Goal: Task Accomplishment & Management: Use online tool/utility

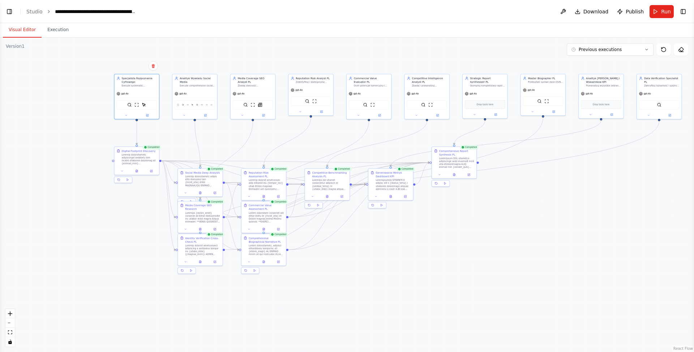
click at [35, 86] on div ".deletable-edge-delete-btn { width: 20px; height: 20px; border: 0px solid #ffff…" at bounding box center [347, 195] width 694 height 314
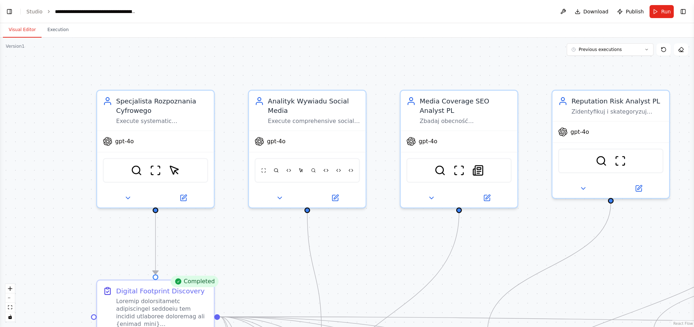
drag, startPoint x: 97, startPoint y: 96, endPoint x: 57, endPoint y: 160, distance: 75.1
click at [57, 160] on div ".deletable-edge-delete-btn { width: 20px; height: 20px; border: 0px solid #ffff…" at bounding box center [347, 182] width 694 height 289
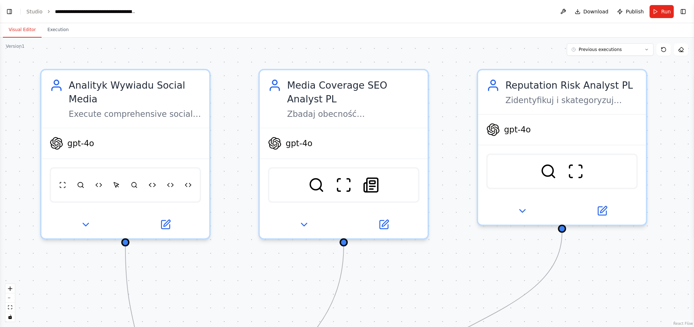
drag, startPoint x: 478, startPoint y: 54, endPoint x: 248, endPoint y: 57, distance: 230.6
click at [248, 57] on div ".deletable-edge-delete-btn { width: 20px; height: 20px; border: 0px solid #ffff…" at bounding box center [347, 182] width 694 height 289
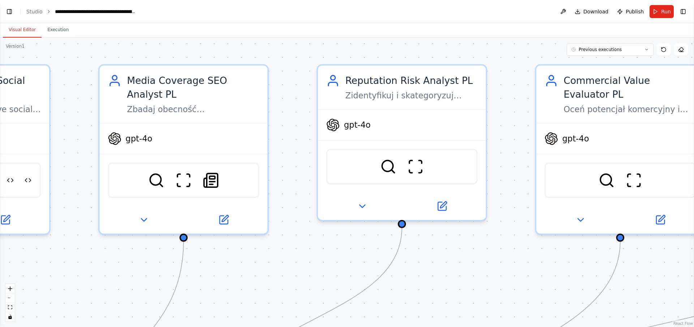
drag, startPoint x: 381, startPoint y: 52, endPoint x: 220, endPoint y: 48, distance: 160.2
click at [220, 48] on div ".deletable-edge-delete-btn { width: 20px; height: 20px; border: 0px solid #ffff…" at bounding box center [347, 182] width 694 height 289
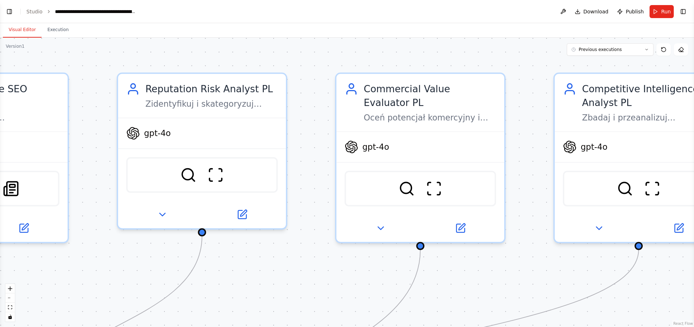
drag, startPoint x: 427, startPoint y: 50, endPoint x: 228, endPoint y: 59, distance: 199.3
click at [227, 59] on div ".deletable-edge-delete-btn { width: 20px; height: 20px; border: 0px solid #ffff…" at bounding box center [347, 182] width 694 height 289
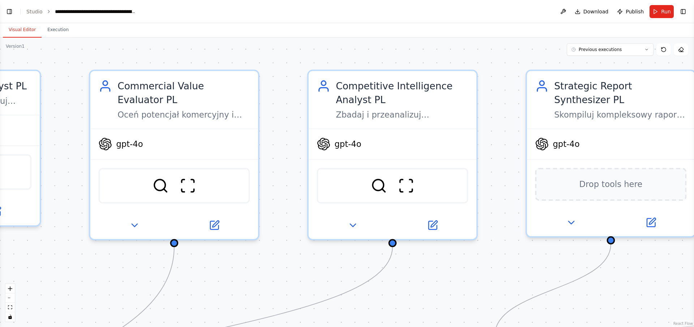
drag, startPoint x: 458, startPoint y: 55, endPoint x: 203, endPoint y: 52, distance: 255.1
click at [203, 52] on div ".deletable-edge-delete-btn { width: 20px; height: 20px; border: 0px solid #ffff…" at bounding box center [347, 182] width 694 height 289
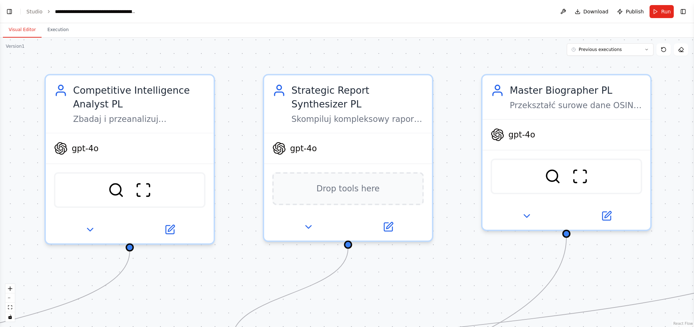
drag, startPoint x: 484, startPoint y: 68, endPoint x: 231, endPoint y: 72, distance: 253.0
click at [231, 72] on div ".deletable-edge-delete-btn { width: 20px; height: 20px; border: 0px solid #ffff…" at bounding box center [347, 182] width 694 height 289
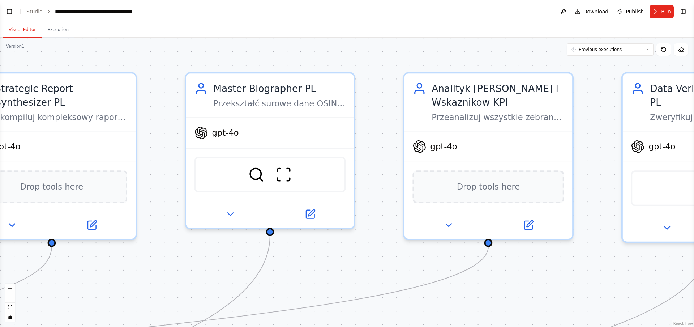
drag, startPoint x: 464, startPoint y: 61, endPoint x: 167, endPoint y: 59, distance: 297.8
click at [167, 59] on div ".deletable-edge-delete-btn { width: 20px; height: 20px; border: 0px solid #ffff…" at bounding box center [347, 182] width 694 height 289
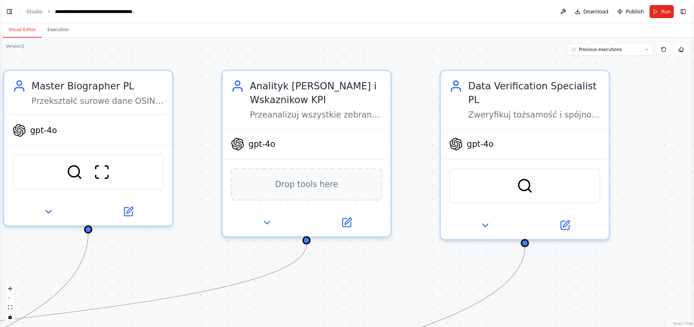
drag, startPoint x: 386, startPoint y: 56, endPoint x: 206, endPoint y: 54, distance: 180.7
click at [205, 54] on div ".deletable-edge-delete-btn { width: 20px; height: 20px; border: 0px solid #ffff…" at bounding box center [347, 182] width 694 height 289
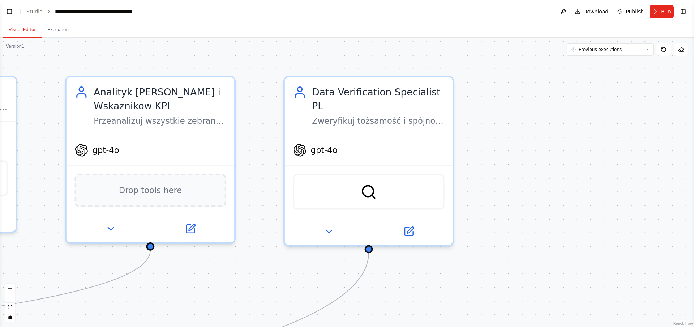
drag, startPoint x: 408, startPoint y: 63, endPoint x: 253, endPoint y: 69, distance: 155.9
click at [253, 69] on div ".deletable-edge-delete-btn { width: 20px; height: 20px; border: 0px solid #ffff…" at bounding box center [347, 182] width 694 height 289
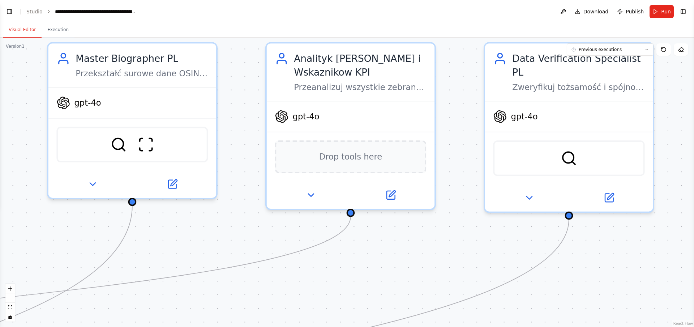
drag, startPoint x: 267, startPoint y: 65, endPoint x: 473, endPoint y: 28, distance: 209.3
click at [473, 29] on div "Visual Editor Execution Version 1 Previous executions Show Tools Hide Agents Sp…" at bounding box center [347, 175] width 694 height 304
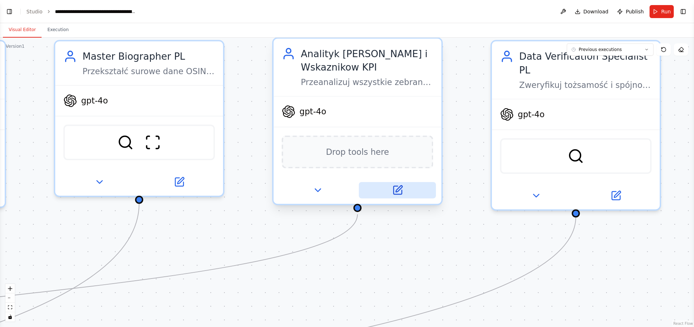
click at [390, 185] on button at bounding box center [397, 190] width 77 height 16
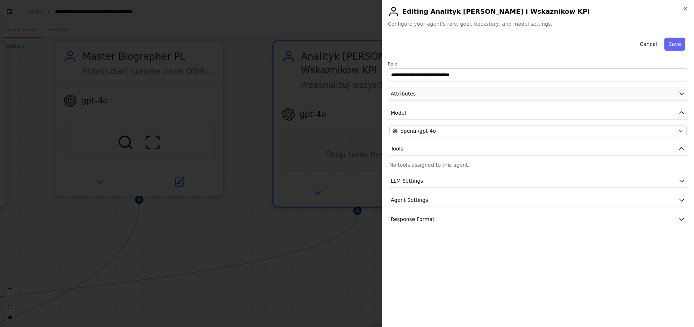
click at [407, 93] on span "Attributes" at bounding box center [403, 93] width 25 height 7
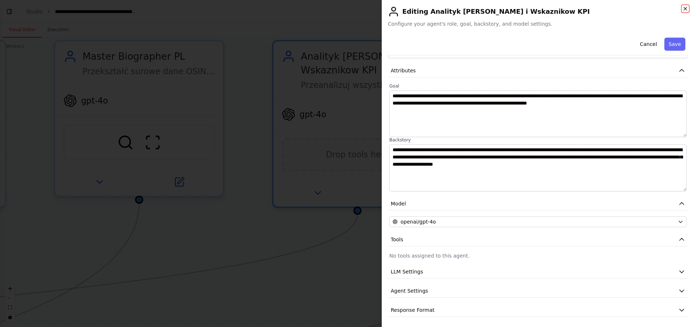
click at [685, 9] on icon "button" at bounding box center [685, 8] width 3 height 3
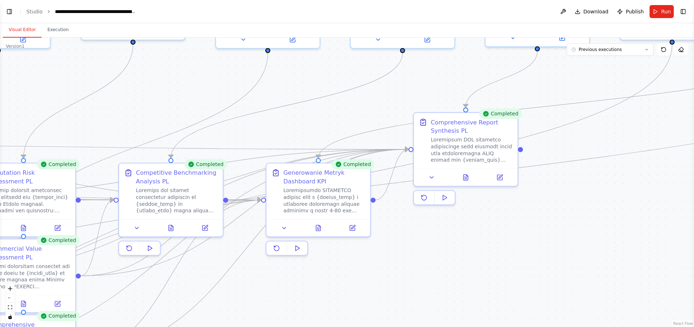
drag, startPoint x: 114, startPoint y: 224, endPoint x: 602, endPoint y: 78, distance: 508.8
click at [602, 79] on div ".deletable-edge-delete-btn { width: 20px; height: 20px; border: 0px solid #ffff…" at bounding box center [347, 182] width 694 height 289
click at [297, 172] on div "Generowanie Metryk Dashboard KPI" at bounding box center [324, 175] width 82 height 17
click at [351, 226] on icon at bounding box center [353, 225] width 4 height 4
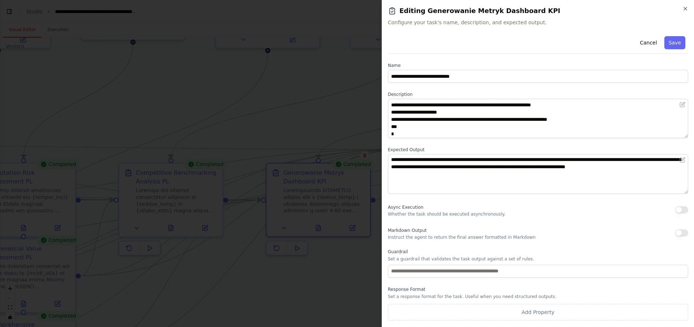
scroll to position [520, 0]
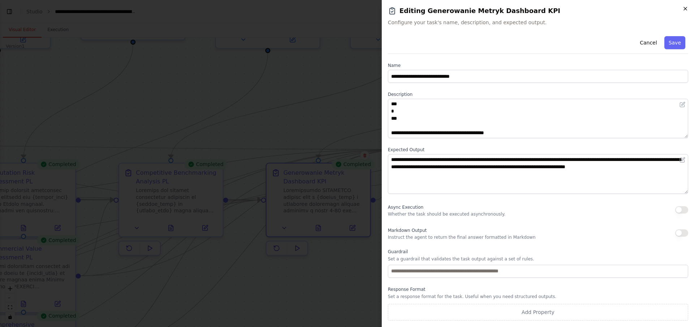
click at [686, 10] on icon "button" at bounding box center [685, 9] width 6 height 6
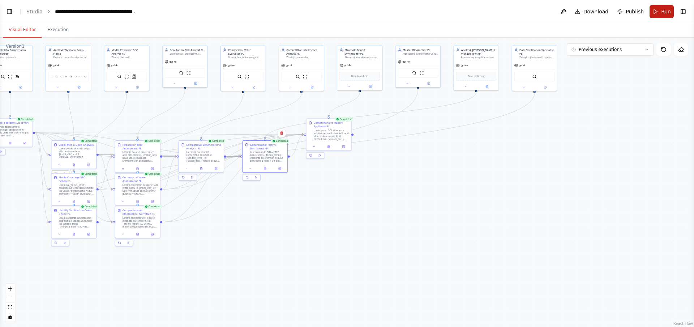
click at [660, 10] on button "Run" at bounding box center [661, 11] width 24 height 13
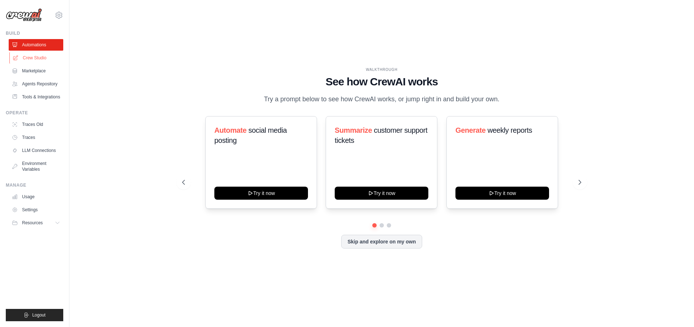
click at [39, 56] on link "Crew Studio" at bounding box center [36, 58] width 55 height 12
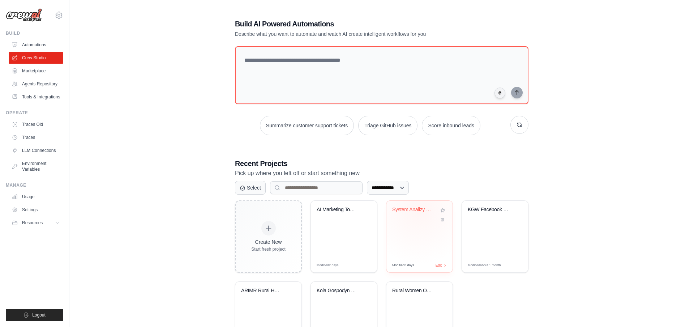
click at [419, 210] on div "System Analizy OSINT i Social Intel..." at bounding box center [414, 209] width 44 height 7
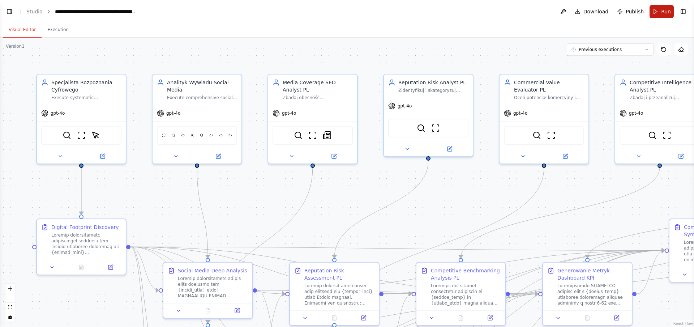
click at [655, 13] on button "Run" at bounding box center [661, 11] width 24 height 13
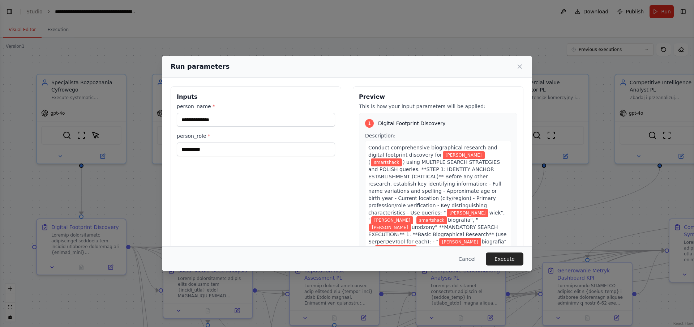
scroll to position [24126, 0]
click at [201, 120] on input "**********" at bounding box center [256, 120] width 158 height 14
type input "**********"
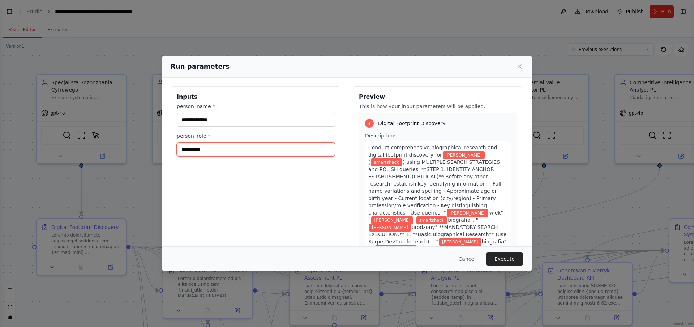
click at [211, 143] on input "**********" at bounding box center [256, 149] width 158 height 14
click at [197, 145] on input "**********" at bounding box center [256, 149] width 158 height 14
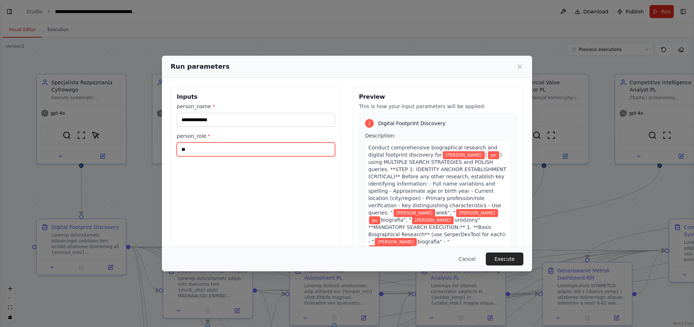
type input "**********"
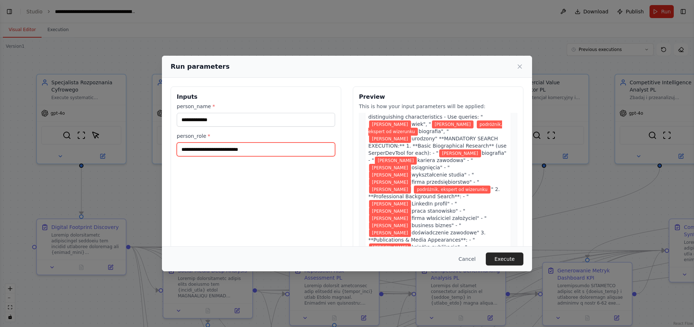
scroll to position [99, 0]
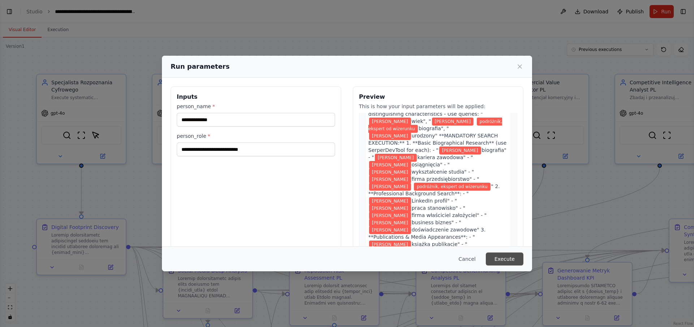
click at [512, 262] on button "Execute" at bounding box center [505, 258] width 38 height 13
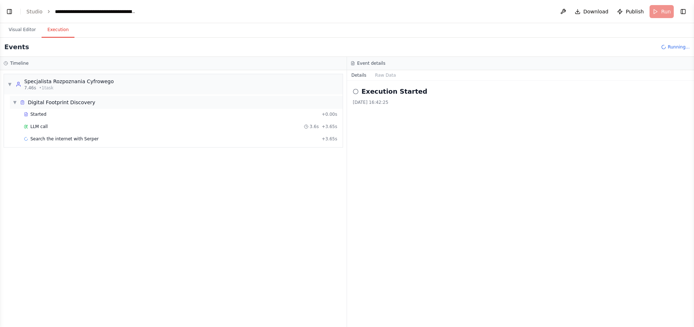
click at [48, 101] on span "Digital Footprint Discovery" at bounding box center [62, 102] width 68 height 7
click at [45, 105] on span "Digital Footprint Discovery" at bounding box center [62, 102] width 68 height 7
click at [43, 112] on span "Started" at bounding box center [38, 114] width 16 height 6
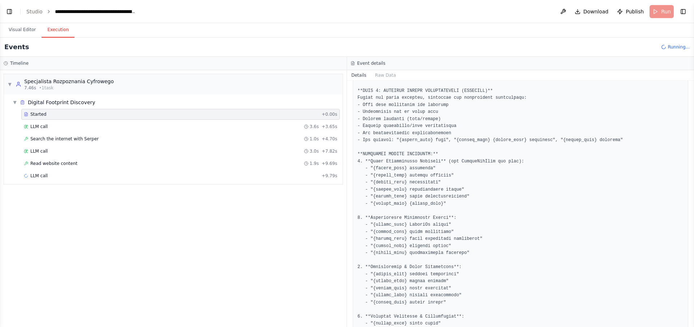
scroll to position [61, 0]
drag, startPoint x: 369, startPoint y: 165, endPoint x: 440, endPoint y: 164, distance: 70.8
click at [440, 164] on pre at bounding box center [520, 325] width 326 height 521
click at [42, 124] on span "LLM call" at bounding box center [38, 127] width 17 height 6
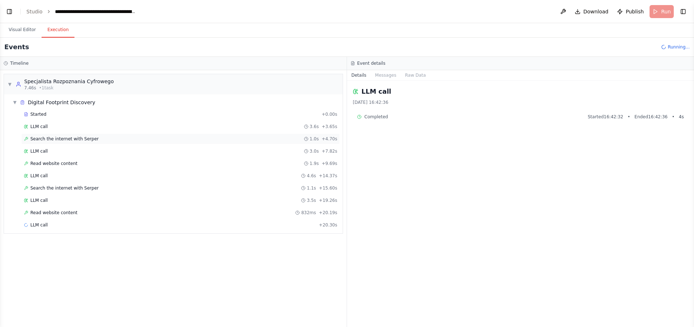
click at [43, 139] on span "Search the internet with Serper" at bounding box center [64, 139] width 68 height 6
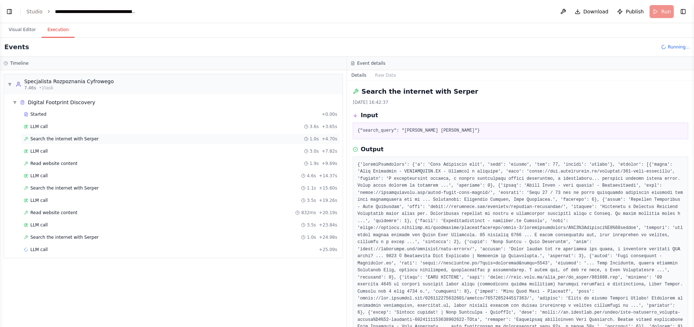
click at [67, 134] on div "Search the internet with Serper 1.0s + 4.70s" at bounding box center [180, 138] width 318 height 11
click at [62, 160] on span "Read website content" at bounding box center [53, 163] width 47 height 6
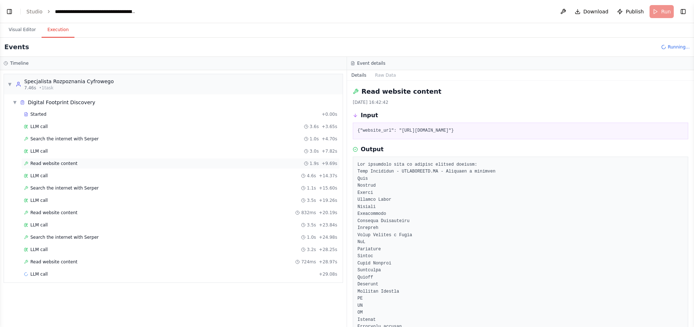
click at [60, 163] on span "Read website content" at bounding box center [53, 163] width 47 height 6
click at [58, 188] on span "Search the internet with Serper" at bounding box center [64, 188] width 68 height 6
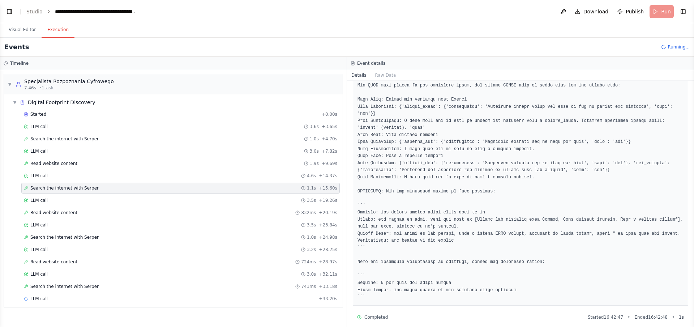
scroll to position [288, 0]
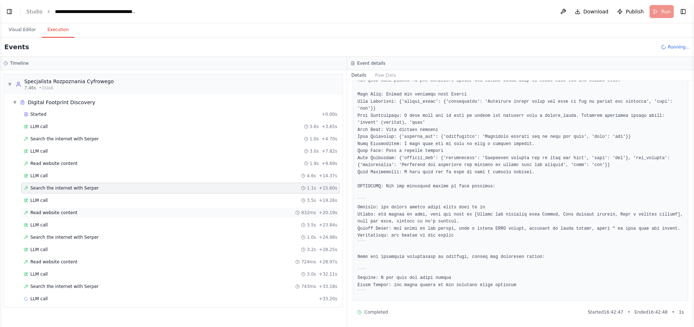
click at [55, 210] on span "Read website content" at bounding box center [53, 213] width 47 height 6
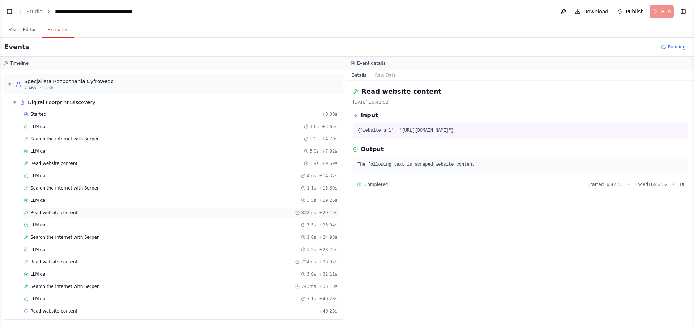
click at [60, 212] on span "Read website content" at bounding box center [53, 213] width 47 height 6
click at [64, 234] on span "Search the internet with Serper" at bounding box center [64, 237] width 68 height 6
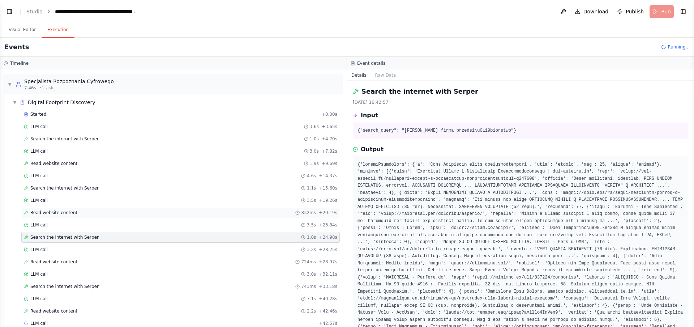
scroll to position [8, 0]
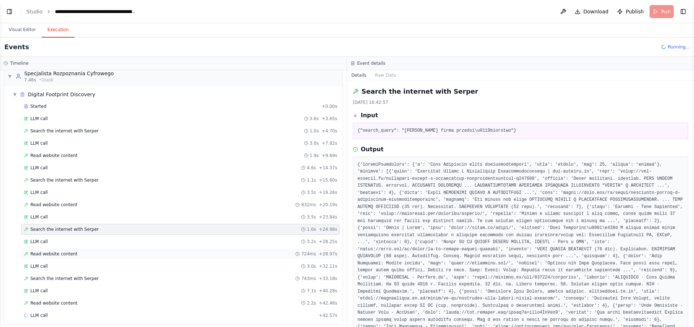
click at [40, 251] on span "Read website content" at bounding box center [53, 254] width 47 height 6
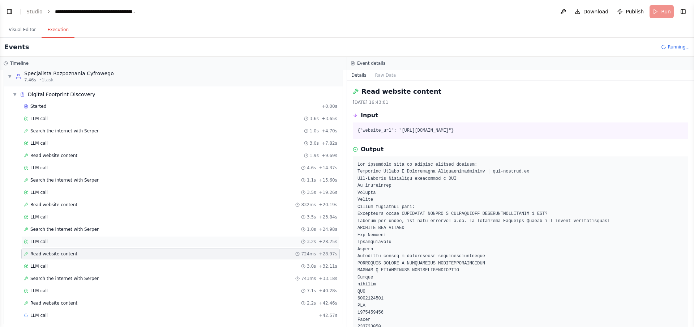
click at [39, 239] on span "LLM call" at bounding box center [38, 242] width 17 height 6
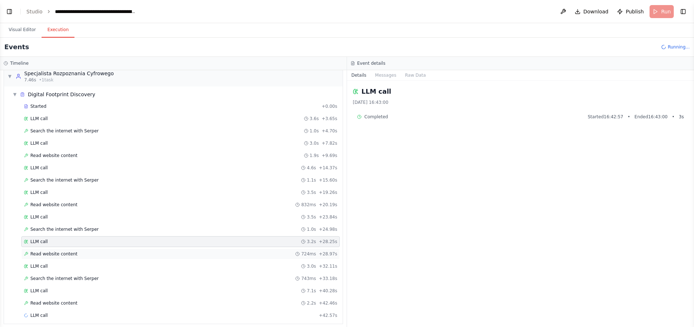
click at [52, 248] on div "Read website content 724ms + 28.97s" at bounding box center [180, 253] width 318 height 11
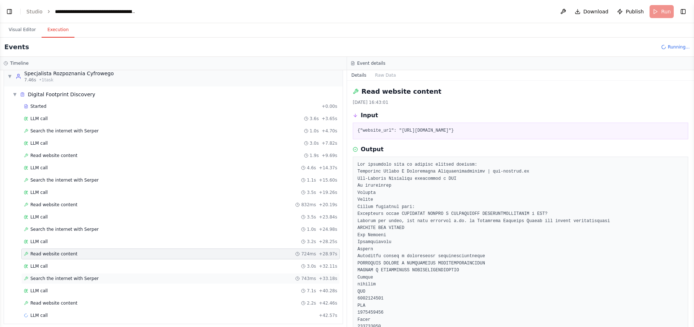
click at [50, 273] on div "Search the internet with Serper 743ms + 33.18s" at bounding box center [180, 278] width 318 height 11
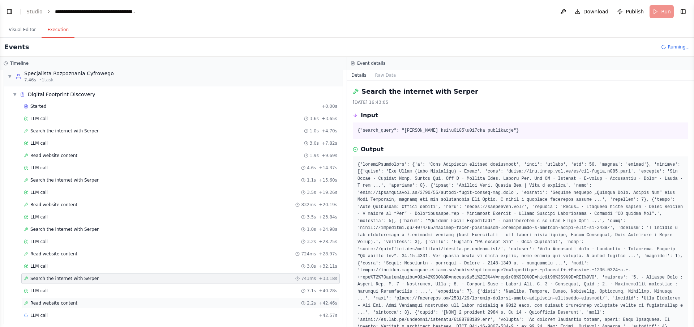
click at [46, 297] on div "Read website content 2.2s + 42.46s" at bounding box center [180, 302] width 318 height 11
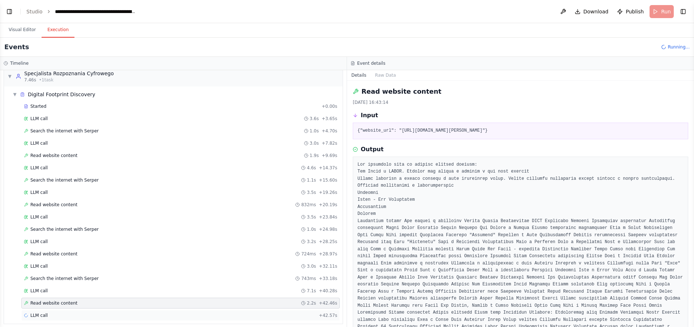
click at [38, 312] on span "LLM call" at bounding box center [38, 315] width 17 height 6
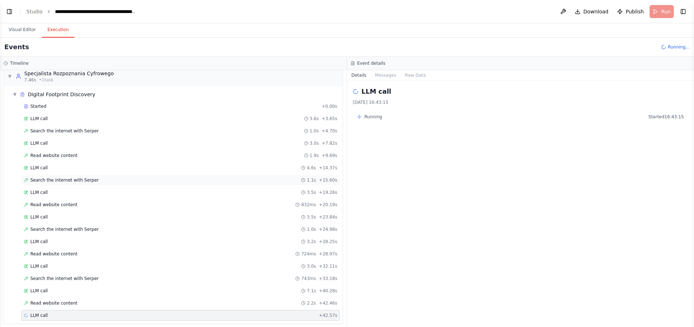
scroll to position [0, 0]
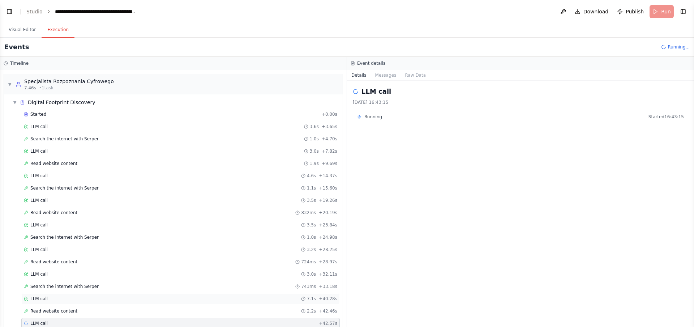
click at [47, 296] on div "LLM call 7.1s + 40.28s" at bounding box center [180, 299] width 313 height 6
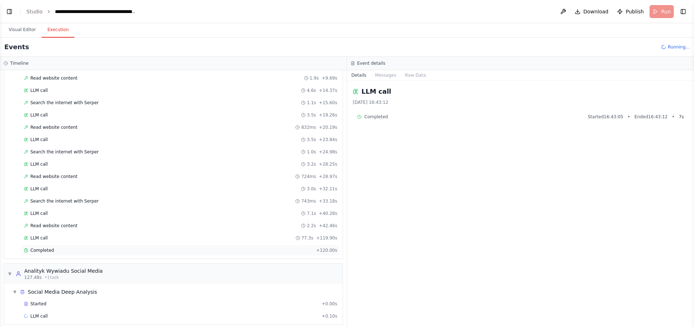
click at [44, 247] on span "Completed" at bounding box center [41, 250] width 23 height 6
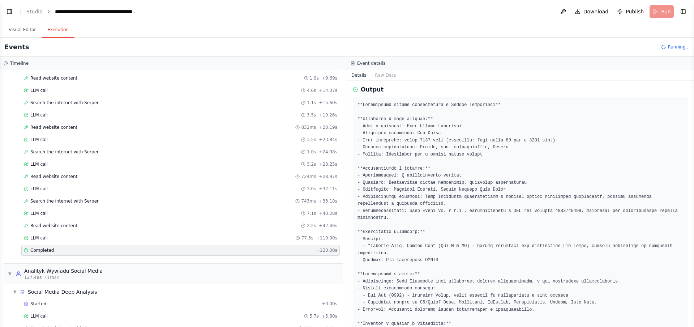
scroll to position [570, 0]
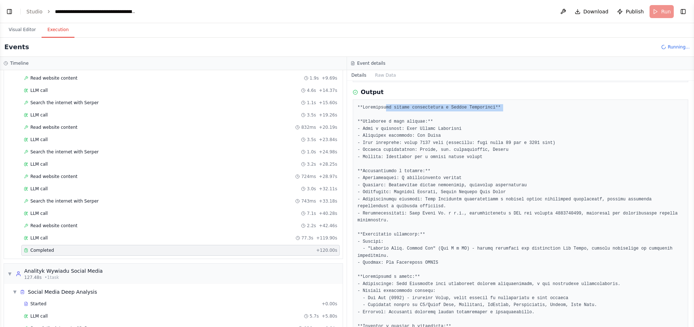
drag, startPoint x: 386, startPoint y: 104, endPoint x: 482, endPoint y: 111, distance: 96.7
click at [482, 111] on pre at bounding box center [520, 287] width 326 height 366
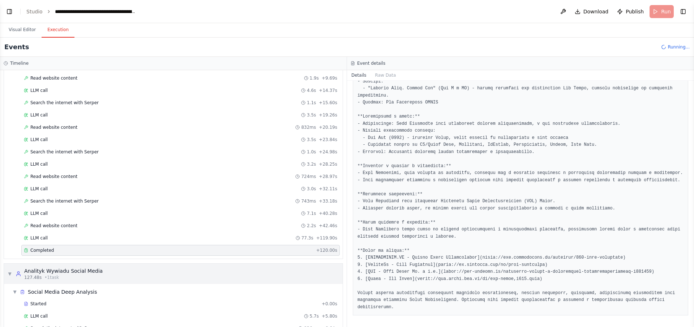
scroll to position [133, 0]
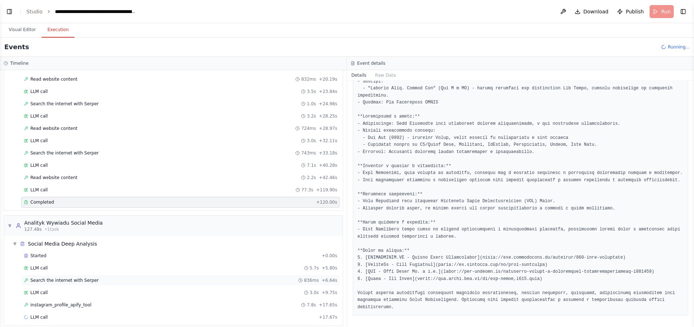
click at [48, 275] on div "Search the internet with Serper 836ms + 6.64s" at bounding box center [180, 280] width 318 height 11
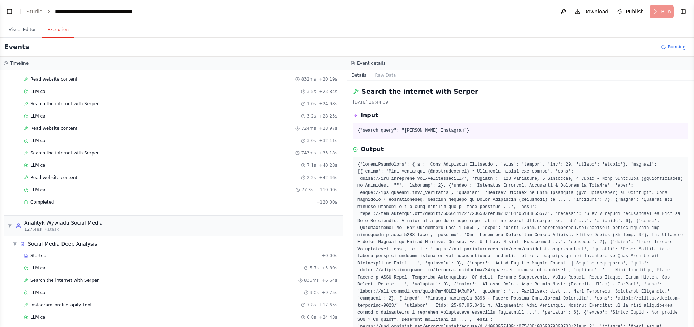
drag, startPoint x: 401, startPoint y: 130, endPoint x: 483, endPoint y: 129, distance: 82.0
click at [484, 130] on pre "{"search_query": "Olaf Jarzemski Instagram"}" at bounding box center [520, 130] width 326 height 7
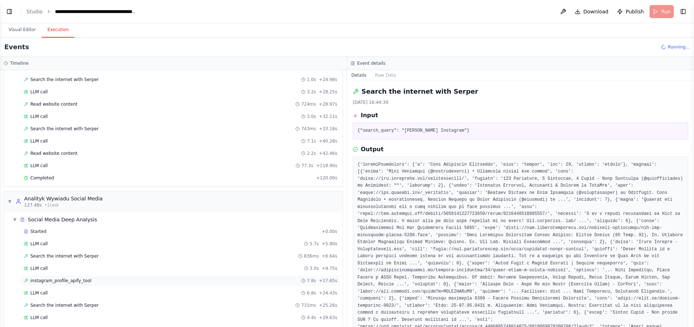
click at [68, 278] on span "instagram_profile_apify_tool" at bounding box center [60, 281] width 61 height 6
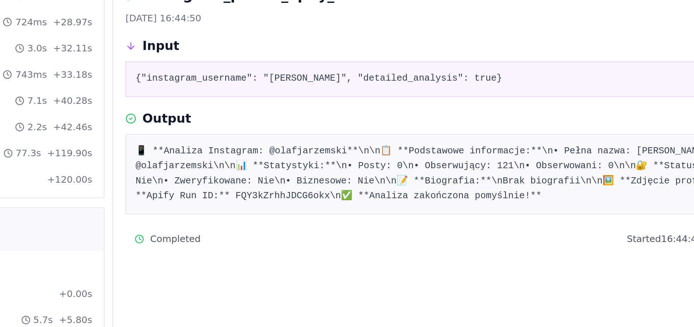
click at [528, 171] on pre "📱 **Analiza Instagram: @olafjarzemski**\n\n📋 **Podstawowe informacje:**\n• Pełn…" at bounding box center [520, 175] width 326 height 28
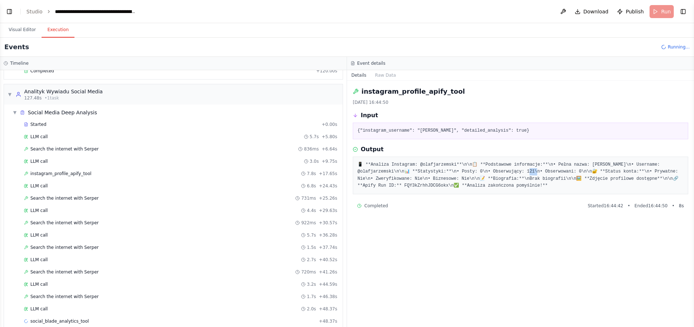
scroll to position [266, 0]
click at [46, 243] on span "Search the internet with Serper" at bounding box center [64, 246] width 68 height 6
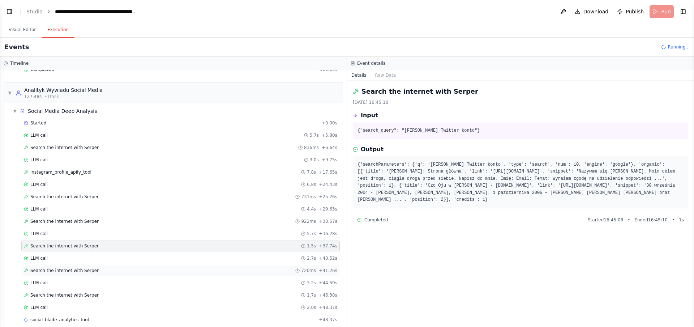
click at [55, 267] on span "Search the internet with Serper" at bounding box center [64, 270] width 68 height 6
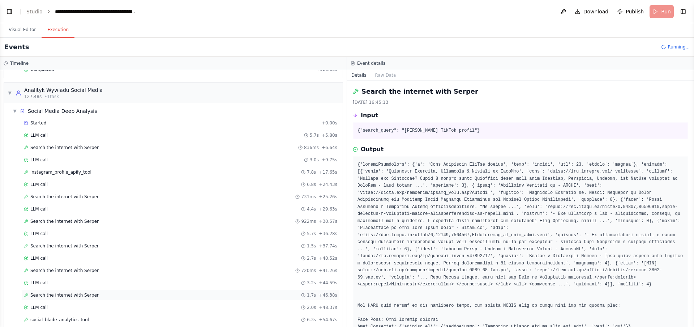
click at [66, 290] on div "Search the internet with Serper 1.7s + 46.38s" at bounding box center [180, 294] width 318 height 11
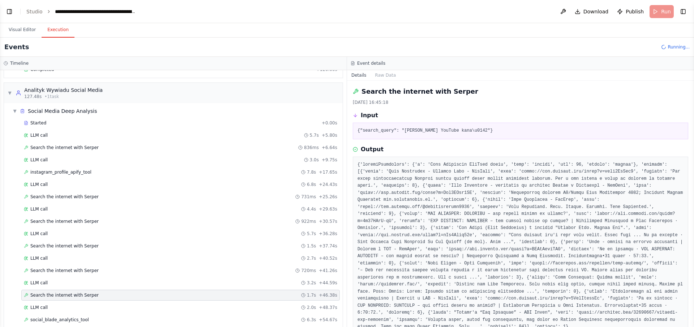
scroll to position [278, 0]
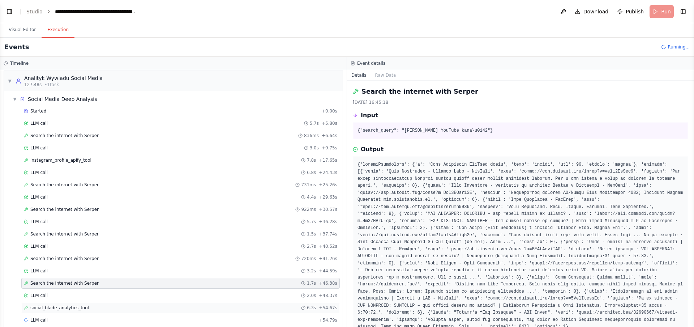
click at [59, 305] on span "social_blade_analytics_tool" at bounding box center [59, 308] width 59 height 6
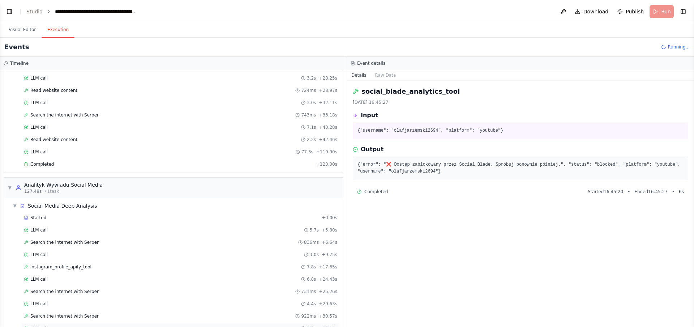
scroll to position [172, 0]
click at [10, 184] on span "▼" at bounding box center [10, 187] width 4 height 6
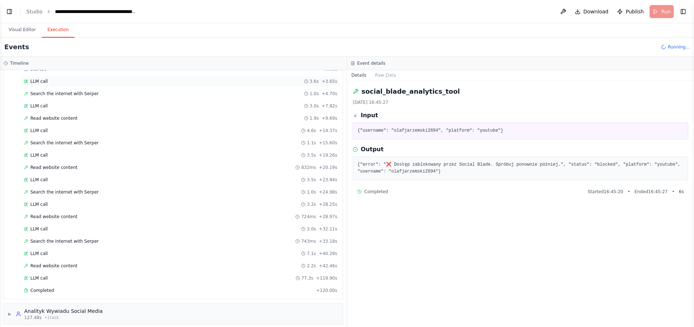
scroll to position [0, 0]
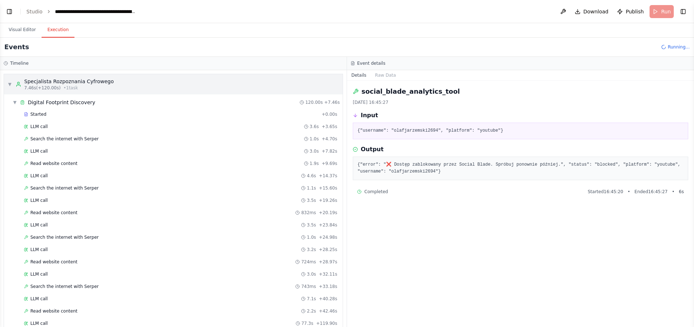
click at [33, 87] on span "7.46s (+120.00s)" at bounding box center [42, 88] width 36 height 6
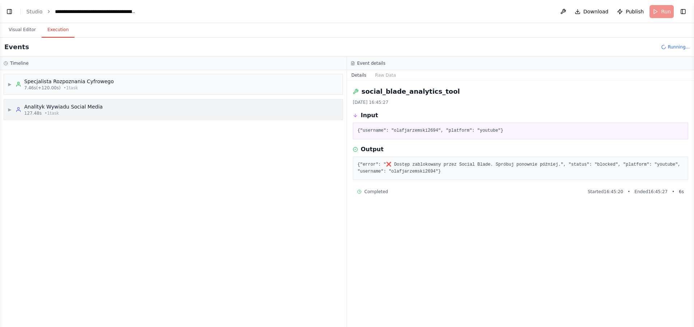
click at [7, 109] on div "▶ Analityk Wywiadu Social Media 127.48s • 1 task" at bounding box center [173, 109] width 339 height 20
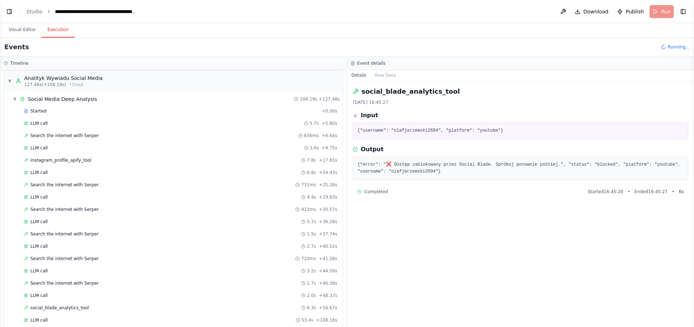
scroll to position [355, 0]
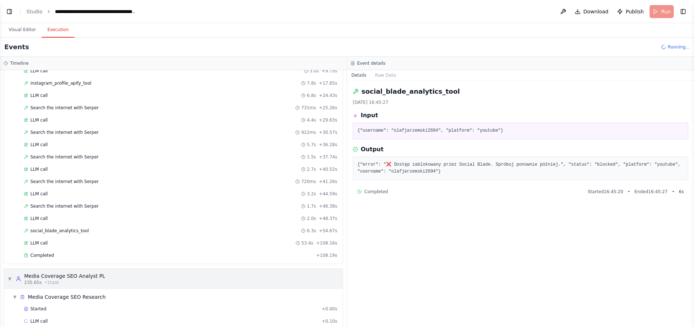
click at [76, 272] on div "Media Coverage SEO Analyst PL" at bounding box center [64, 275] width 81 height 7
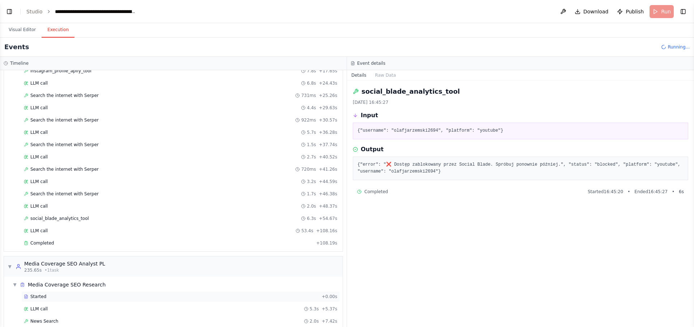
click at [50, 291] on div "Started + 0.00s" at bounding box center [180, 296] width 318 height 11
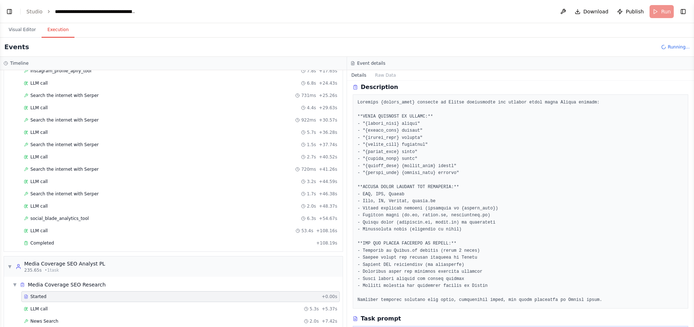
scroll to position [31, 0]
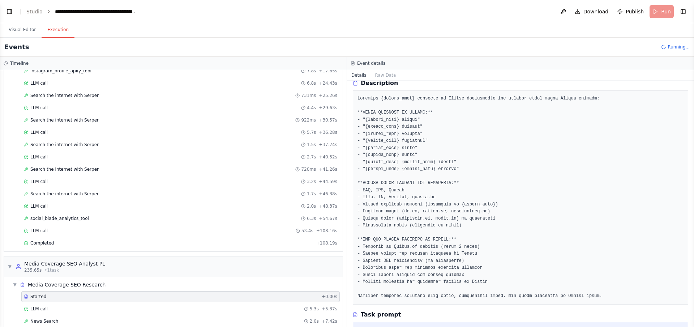
click at [410, 119] on pre at bounding box center [520, 197] width 326 height 205
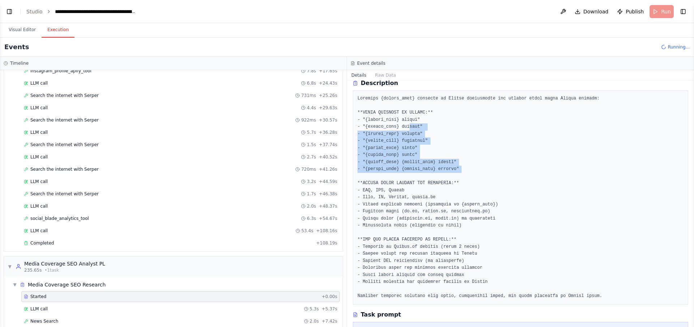
drag, startPoint x: 410, startPoint y: 127, endPoint x: 419, endPoint y: 176, distance: 50.0
click at [419, 176] on pre at bounding box center [520, 197] width 326 height 205
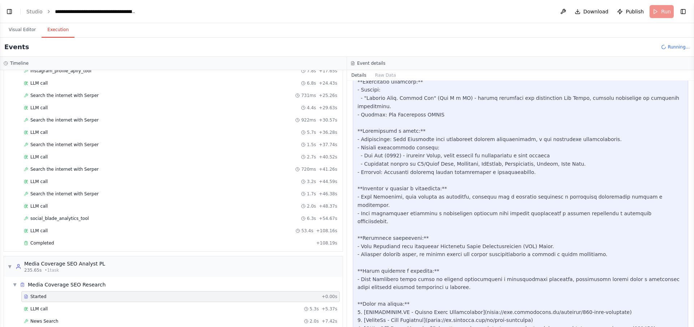
scroll to position [755, 0]
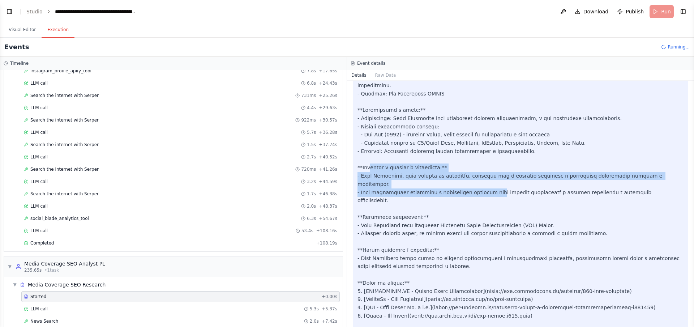
drag, startPoint x: 371, startPoint y: 148, endPoint x: 482, endPoint y: 167, distance: 112.5
click at [482, 168] on div at bounding box center [520, 131] width 326 height 444
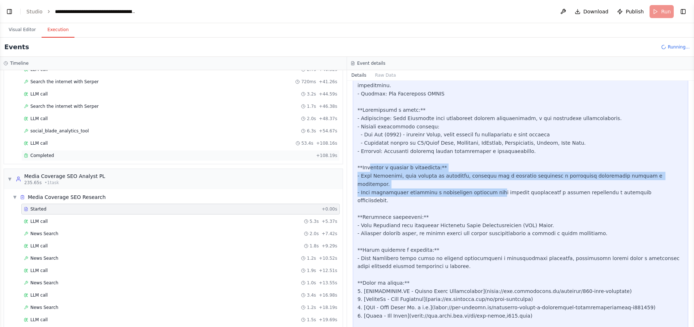
scroll to position [476, 0]
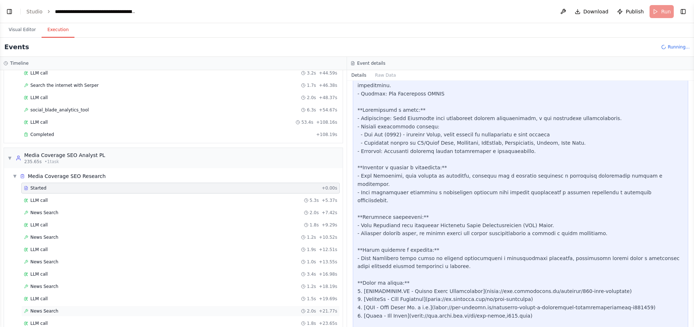
click at [44, 308] on span "News Search" at bounding box center [44, 311] width 28 height 6
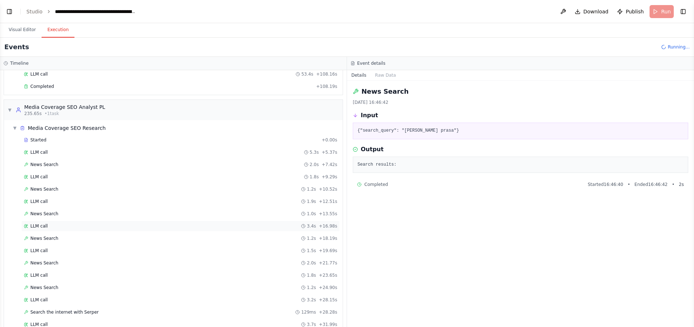
scroll to position [548, 0]
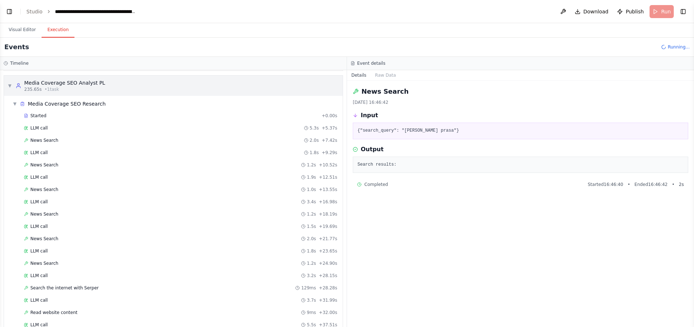
click at [51, 79] on div "Media Coverage SEO Analyst PL" at bounding box center [64, 82] width 81 height 7
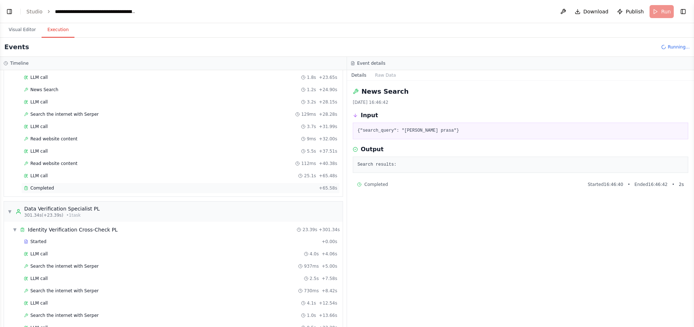
click at [37, 182] on div "Completed + 65.58s" at bounding box center [180, 187] width 318 height 11
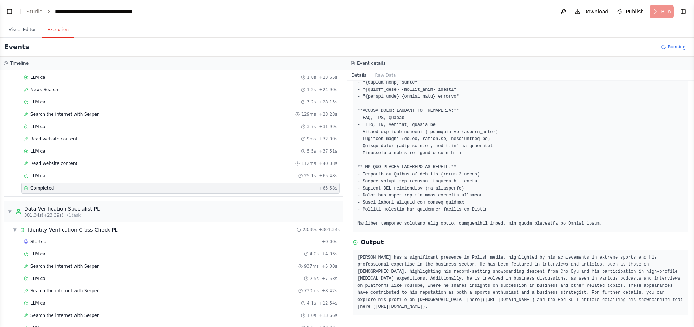
scroll to position [822, 0]
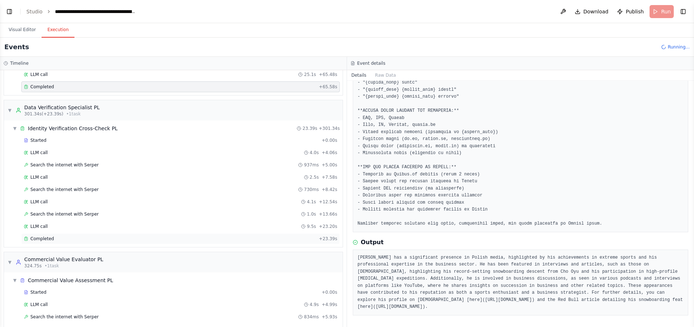
click at [40, 236] on span "Completed" at bounding box center [41, 239] width 23 height 6
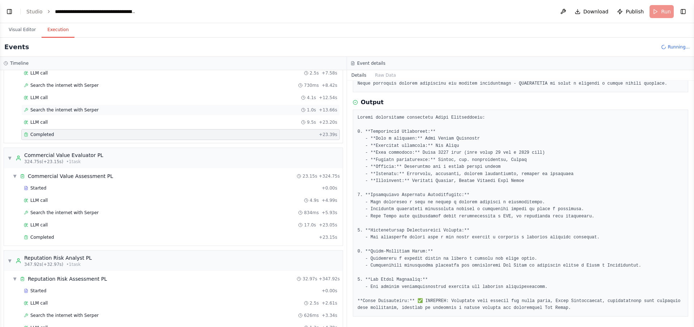
scroll to position [927, 0]
click at [43, 233] on span "Completed" at bounding box center [41, 236] width 23 height 6
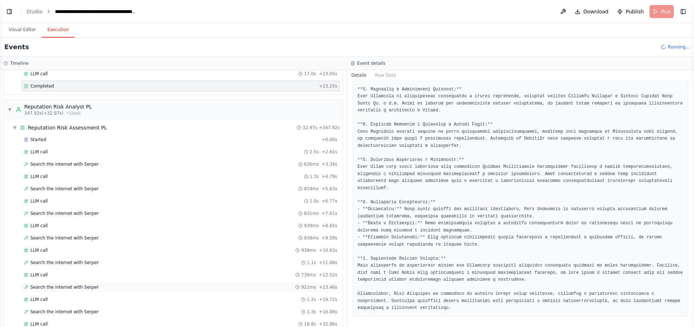
scroll to position [1184, 0]
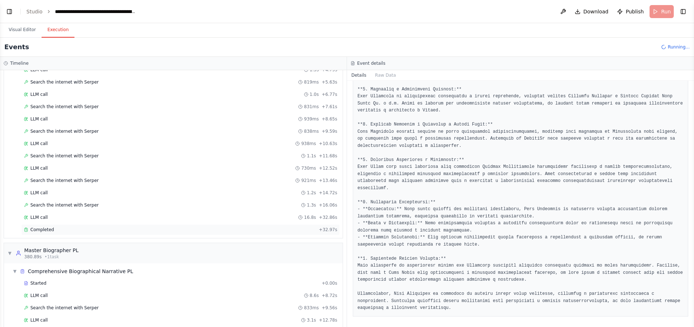
click at [39, 227] on span "Completed" at bounding box center [41, 230] width 23 height 6
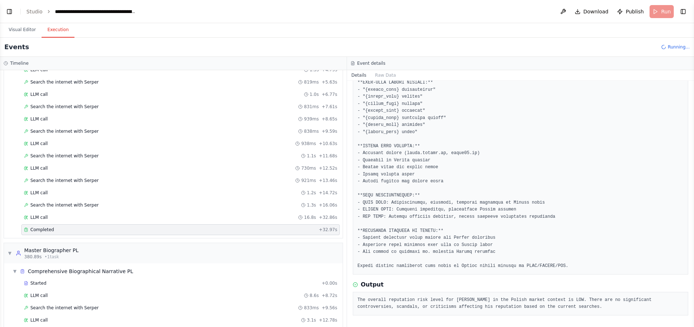
scroll to position [60, 0]
drag, startPoint x: 454, startPoint y: 296, endPoint x: 572, endPoint y: 297, distance: 118.2
click at [572, 297] on pre "The overall reputation risk level for Olaf Jarzemski in the Polish market conte…" at bounding box center [520, 304] width 326 height 14
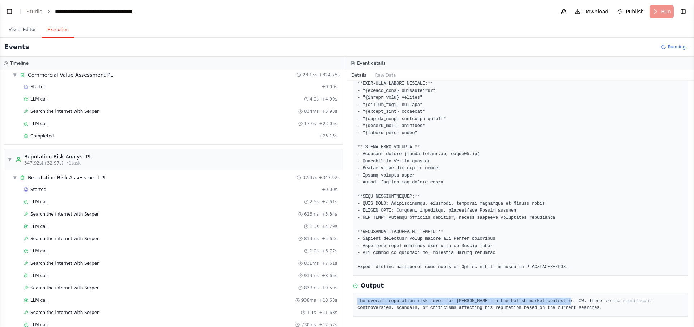
scroll to position [1271, 0]
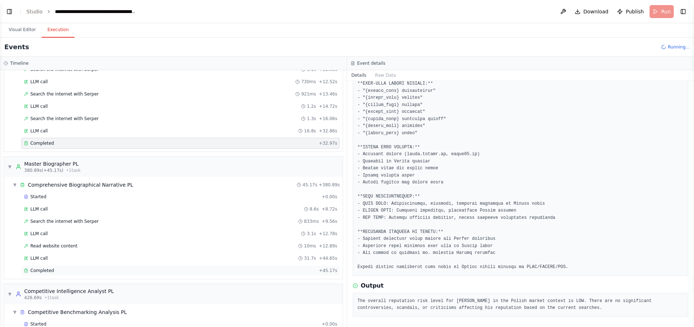
click at [43, 265] on div "Completed + 45.17s" at bounding box center [180, 270] width 318 height 11
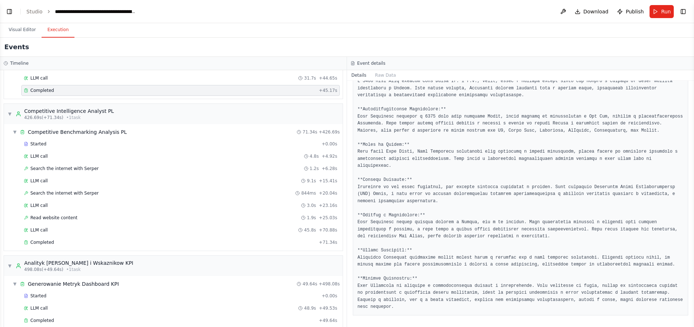
scroll to position [1452, 0]
click at [40, 238] on span "Completed" at bounding box center [41, 241] width 23 height 6
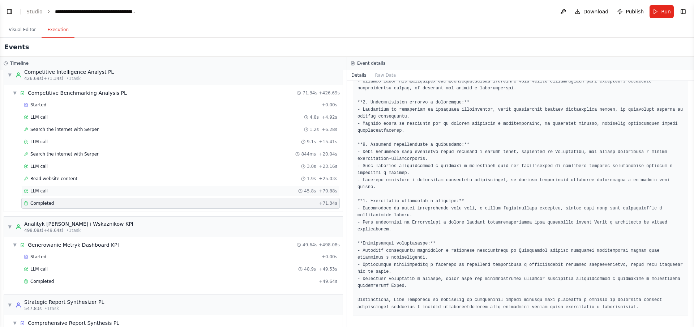
scroll to position [1497, 0]
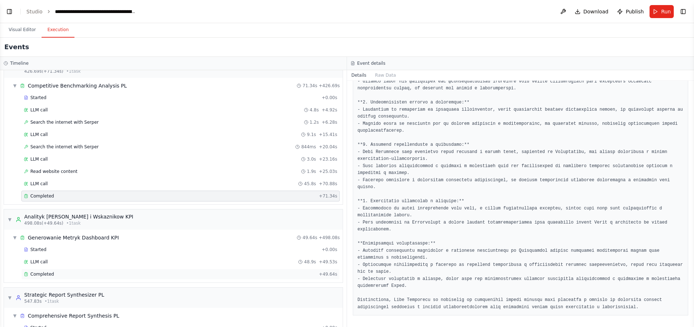
click at [50, 269] on div "Completed + 49.64s" at bounding box center [180, 274] width 318 height 11
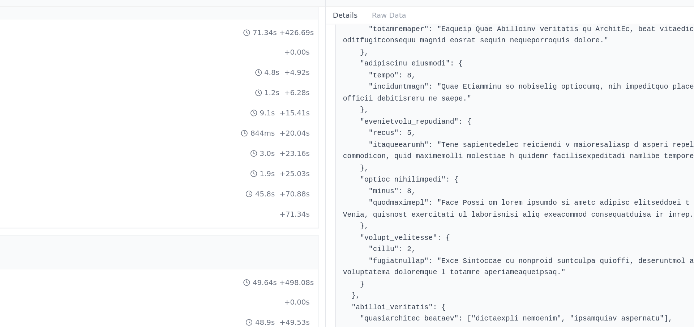
scroll to position [856, 0]
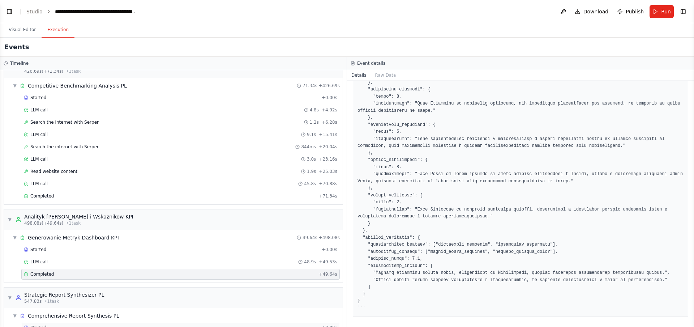
click at [40, 325] on span "Started" at bounding box center [38, 328] width 16 height 6
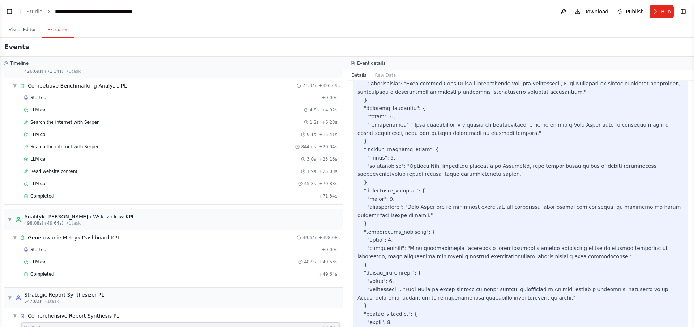
scroll to position [3517, 0]
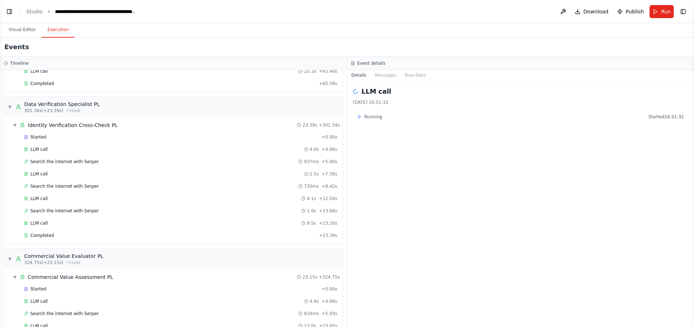
scroll to position [1497, 0]
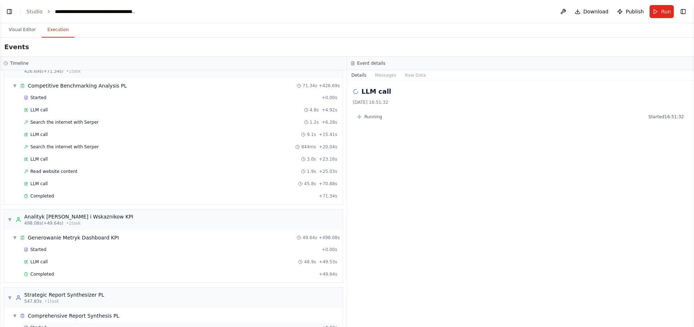
click at [42, 325] on span "Started" at bounding box center [38, 328] width 16 height 6
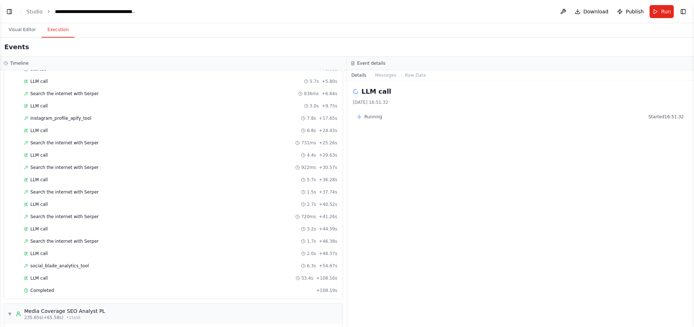
scroll to position [339, 0]
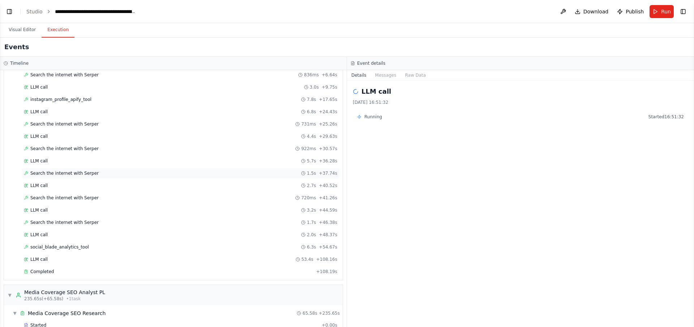
click at [56, 170] on span "Search the internet with Serper" at bounding box center [64, 173] width 68 height 6
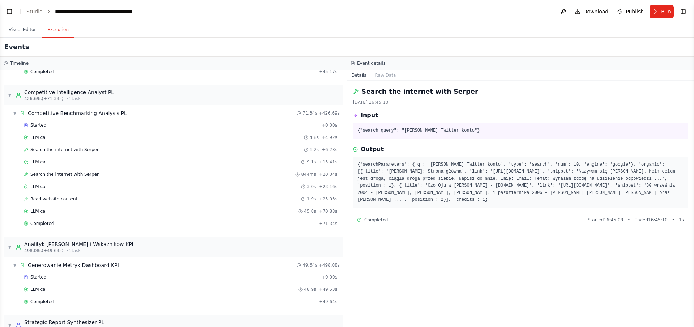
scroll to position [1497, 0]
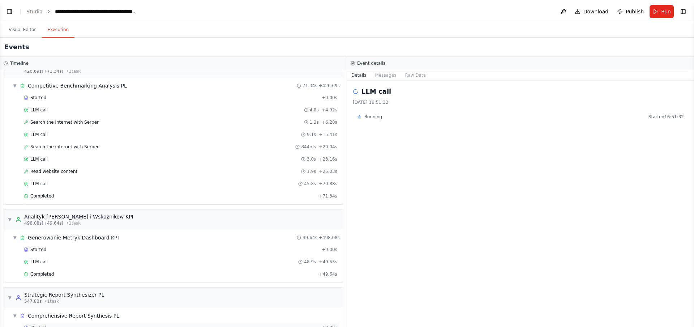
click at [39, 325] on span "Started" at bounding box center [38, 328] width 16 height 6
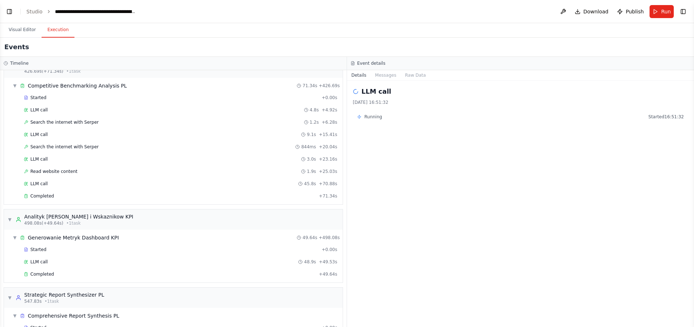
click at [59, 92] on div "Started + 0.00s LLM call 4.8s + 4.92s Search the internet with Serper 1.2s + 6.…" at bounding box center [176, 147] width 333 height 111
click at [52, 104] on div "LLM call 4.8s + 4.92s" at bounding box center [180, 109] width 318 height 11
click at [46, 325] on div "Started" at bounding box center [171, 328] width 295 height 6
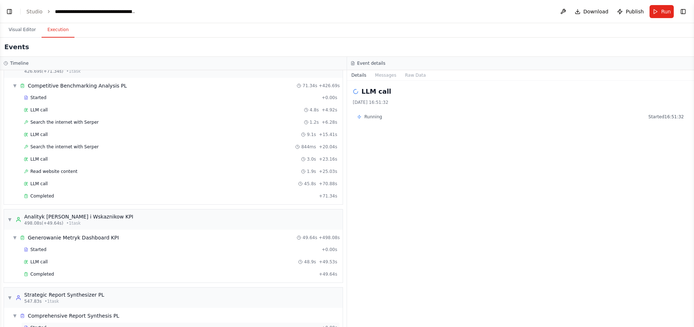
click at [46, 325] on div "Started" at bounding box center [171, 328] width 295 height 6
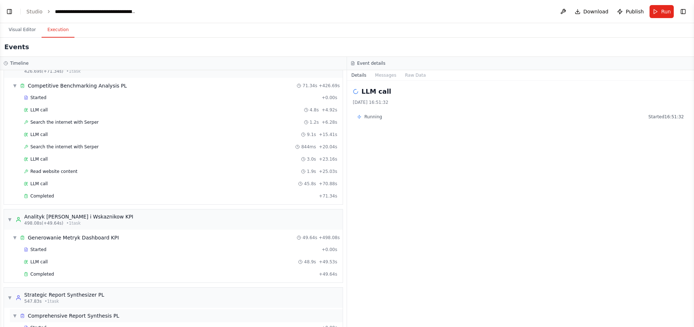
click at [44, 309] on div "▼ Comprehensive Report Synthesis PL" at bounding box center [176, 315] width 333 height 13
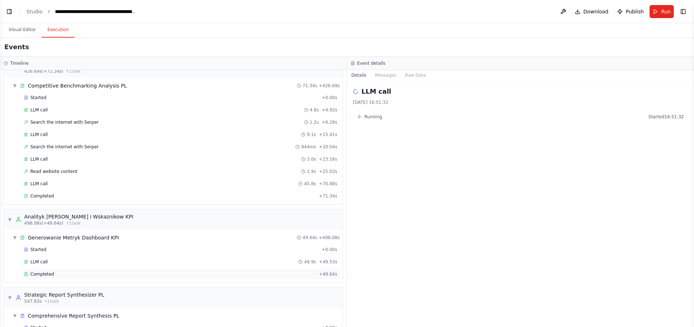
click at [44, 271] on span "Completed" at bounding box center [41, 274] width 23 height 6
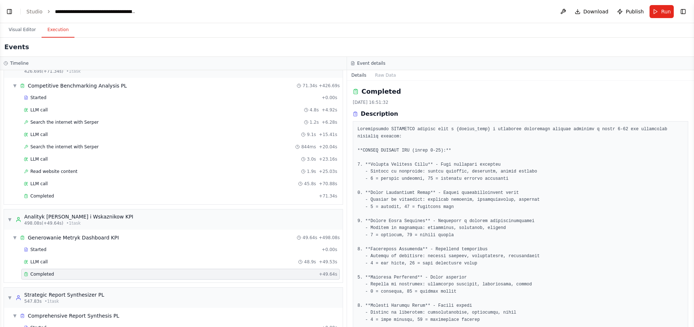
click at [48, 173] on div "Started + 0.00s LLM call 4.8s + 4.92s Search the internet with Serper 1.2s + 6.…" at bounding box center [176, 147] width 333 height 111
click at [47, 193] on span "Completed" at bounding box center [41, 196] width 23 height 6
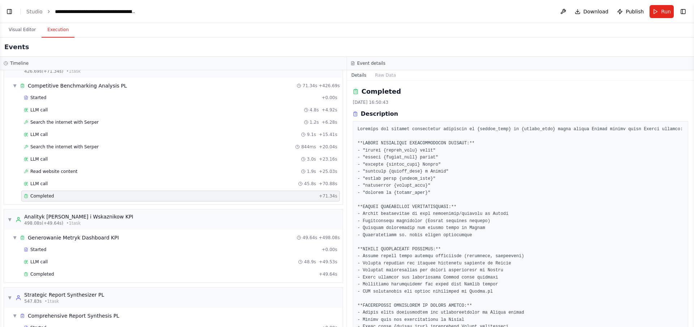
click at [63, 28] on button "Execution" at bounding box center [58, 29] width 33 height 15
click at [33, 12] on link "Studio" at bounding box center [34, 12] width 16 height 6
click at [34, 322] on div "Started + 0.00s" at bounding box center [180, 327] width 318 height 11
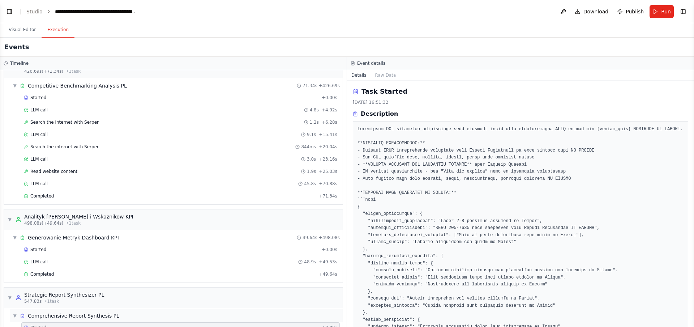
click at [70, 309] on div "▼ Comprehensive Report Synthesis PL" at bounding box center [176, 315] width 333 height 13
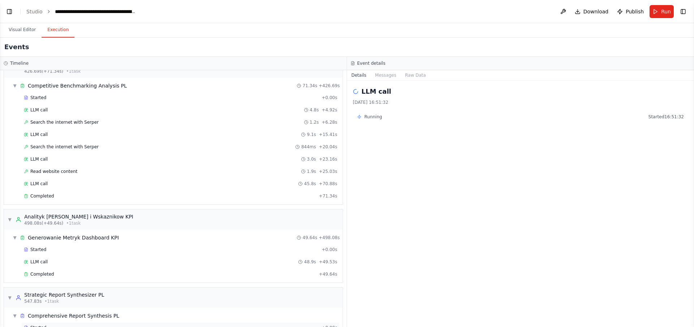
click at [41, 325] on span "Started" at bounding box center [38, 328] width 16 height 6
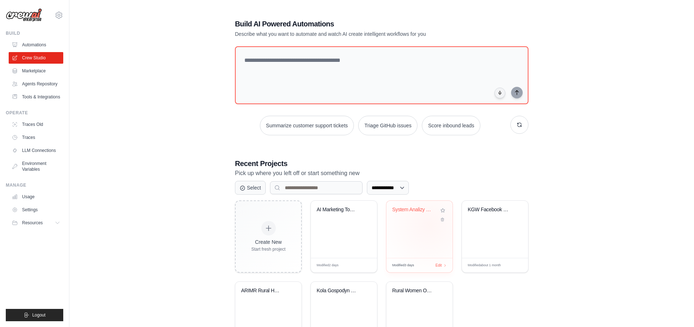
click at [429, 224] on div "System Analizy OSINT i Social Intel..." at bounding box center [419, 229] width 66 height 57
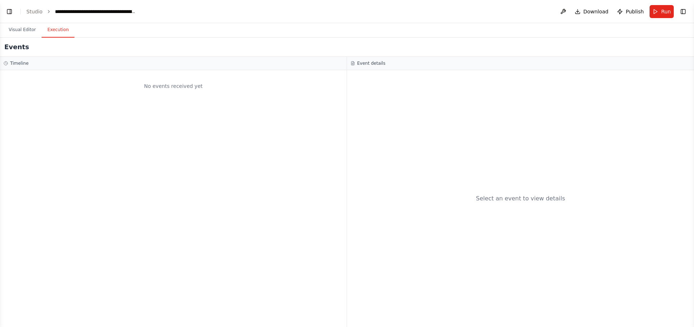
click at [60, 26] on button "Execution" at bounding box center [58, 29] width 33 height 15
click at [11, 63] on h3 "Timeline" at bounding box center [19, 63] width 18 height 6
click at [173, 87] on div "No events received yet" at bounding box center [173, 86] width 339 height 25
click at [14, 59] on div "Timeline" at bounding box center [173, 63] width 347 height 13
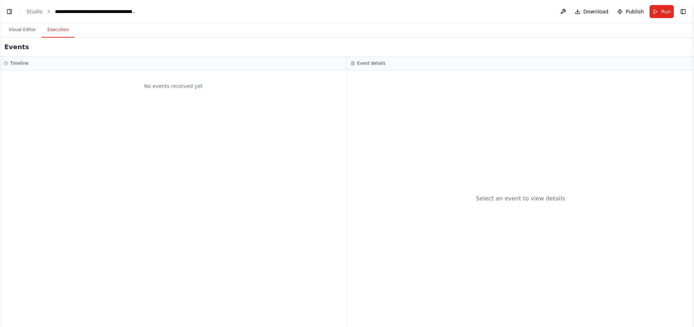
click at [1, 58] on div "Timeline" at bounding box center [173, 63] width 347 height 13
click at [14, 36] on button "Visual Editor" at bounding box center [22, 29] width 39 height 15
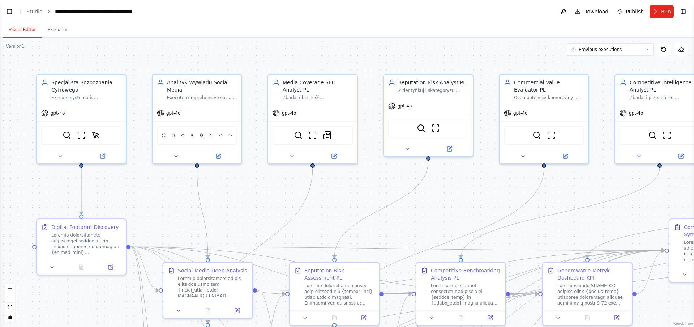
click at [20, 31] on button "Visual Editor" at bounding box center [22, 29] width 39 height 15
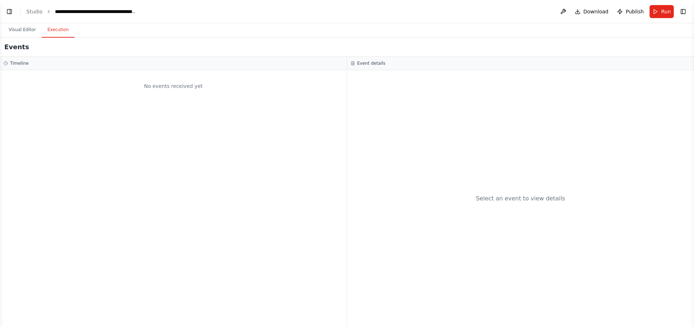
click at [67, 33] on button "Execution" at bounding box center [58, 29] width 33 height 15
click at [93, 8] on div "**********" at bounding box center [95, 11] width 81 height 7
click at [57, 31] on button "Execution" at bounding box center [58, 29] width 33 height 15
click at [35, 8] on li "Studio" at bounding box center [34, 11] width 16 height 7
click at [35, 10] on link "Studio" at bounding box center [34, 12] width 16 height 6
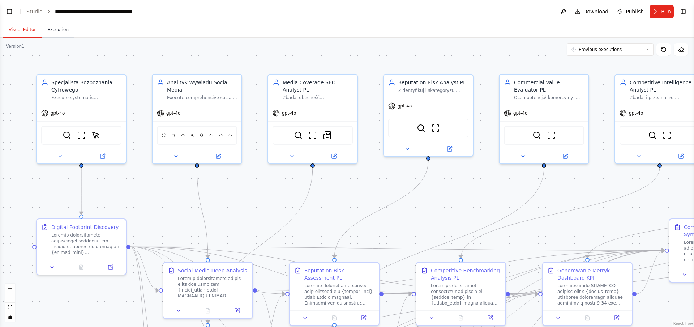
click at [51, 29] on button "Execution" at bounding box center [58, 29] width 33 height 15
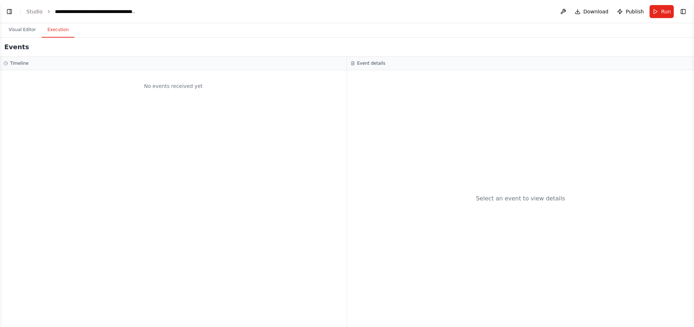
click at [125, 87] on div "No events received yet" at bounding box center [173, 86] width 339 height 25
click at [196, 78] on div "No events received yet" at bounding box center [173, 86] width 339 height 25
click at [195, 78] on div "No events received yet" at bounding box center [173, 86] width 339 height 25
